Goal: Go to known website: Access a specific website the user already knows

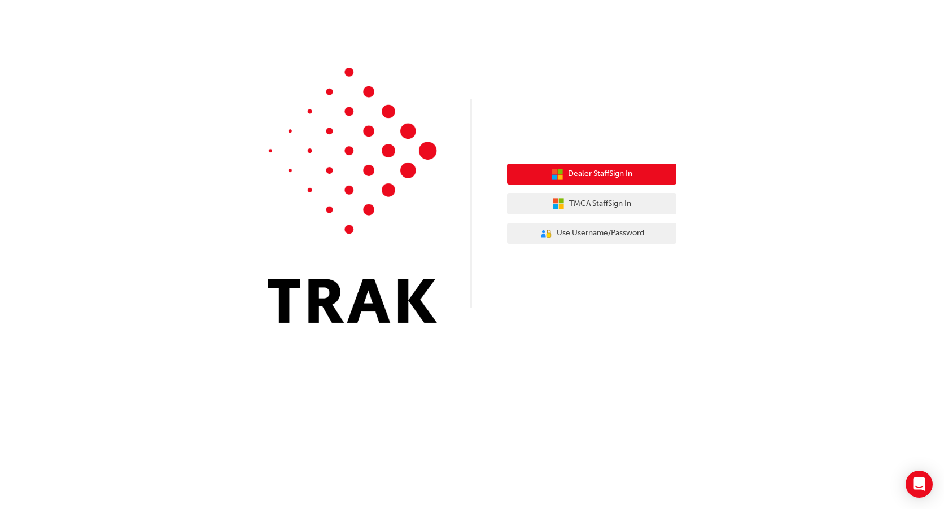
click at [668, 168] on button "Dealer Staff Sign In" at bounding box center [591, 174] width 169 height 21
